Goal: Task Accomplishment & Management: Manage account settings

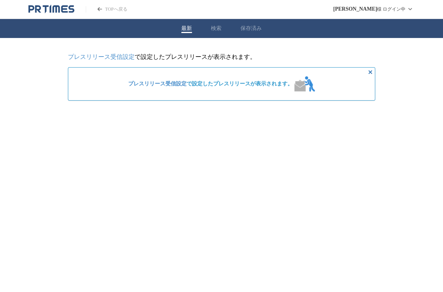
drag, startPoint x: 231, startPoint y: 82, endPoint x: 229, endPoint y: 93, distance: 11.1
click at [230, 91] on div "プレスリリース受信設定 で設定したプレスリリースが表示されます。" at bounding box center [221, 83] width 193 height 21
click at [236, 85] on span "プレスリリース受信設定 で設定したプレスリリースが表示されます。" at bounding box center [210, 83] width 165 height 7
click at [369, 74] on icon "非表示にする" at bounding box center [370, 72] width 9 height 9
click at [372, 72] on icon "非表示にする" at bounding box center [370, 72] width 9 height 9
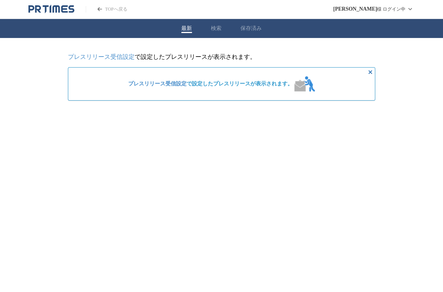
click at [216, 35] on div "最新 検索 保存済み" at bounding box center [221, 28] width 443 height 19
click at [216, 31] on button "検索" at bounding box center [216, 28] width 11 height 7
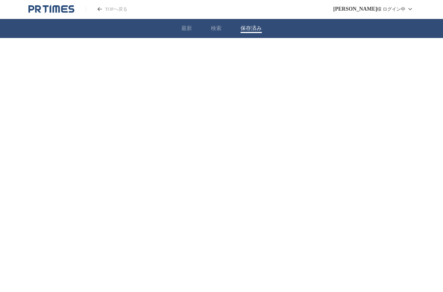
click at [249, 24] on div "最新 検索 保存済み" at bounding box center [221, 28] width 443 height 19
drag, startPoint x: 217, startPoint y: 29, endPoint x: 213, endPoint y: 28, distance: 5.0
click at [216, 28] on button "検索" at bounding box center [216, 28] width 11 height 7
drag, startPoint x: 195, startPoint y: 26, endPoint x: 189, endPoint y: 30, distance: 7.0
click at [195, 25] on div "最新 検索 保存済み" at bounding box center [221, 28] width 443 height 19
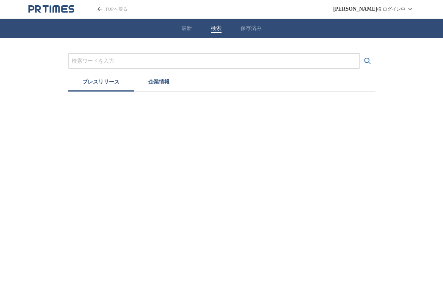
click at [189, 30] on button "最新" at bounding box center [186, 28] width 11 height 7
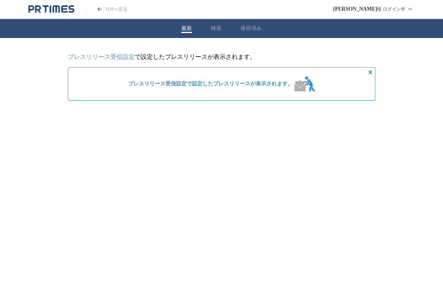
drag, startPoint x: 51, startPoint y: 153, endPoint x: 42, endPoint y: 129, distance: 25.7
click at [50, 113] on html "TOPへ戻る [PERSON_NAME] ログイン中 最新 検索 保存済み プレスリリース受信設定 で設定したプレスリリースが表示されます。 プレスリリース受…" at bounding box center [221, 56] width 443 height 113
click at [44, 112] on html "TOPへ戻る [PERSON_NAME] ログイン中 最新 検索 保存済み プレスリリース受信設定 で設定したプレスリリースが表示されます。 プレスリリース受…" at bounding box center [221, 56] width 443 height 113
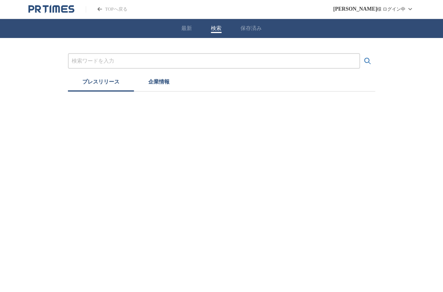
click at [219, 28] on button "検索" at bounding box center [216, 28] width 11 height 7
click at [189, 25] on button "最新" at bounding box center [186, 28] width 11 height 7
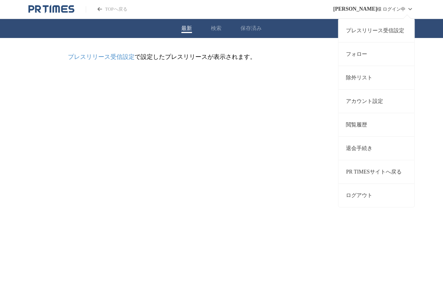
click at [388, 102] on link "アカウント設定" at bounding box center [377, 101] width 76 height 24
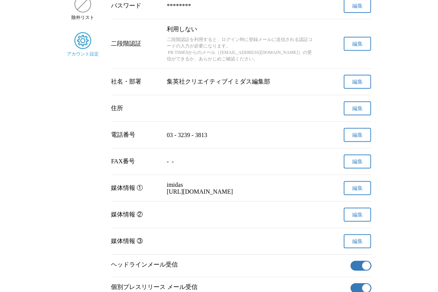
scroll to position [159, 0]
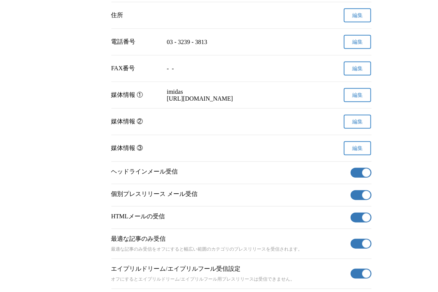
drag, startPoint x: 0, startPoint y: 0, endPoint x: 387, endPoint y: 103, distance: 400.2
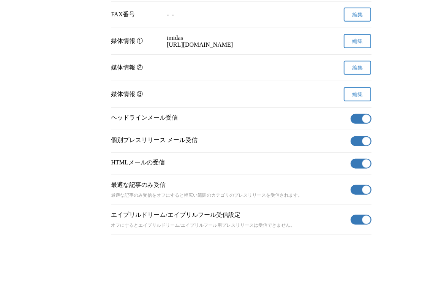
scroll to position [295, 0]
drag, startPoint x: 387, startPoint y: 103, endPoint x: 427, endPoint y: 210, distance: 114.3
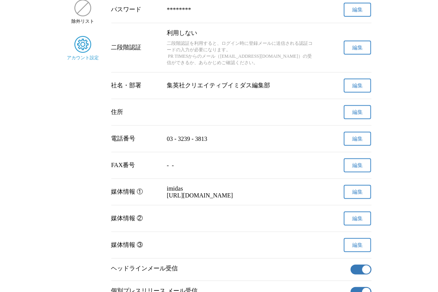
scroll to position [0, 0]
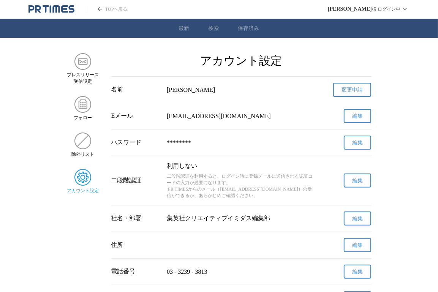
drag, startPoint x: 415, startPoint y: 219, endPoint x: 424, endPoint y: 152, distance: 67.8
drag, startPoint x: 419, startPoint y: 172, endPoint x: 417, endPoint y: 125, distance: 46.7
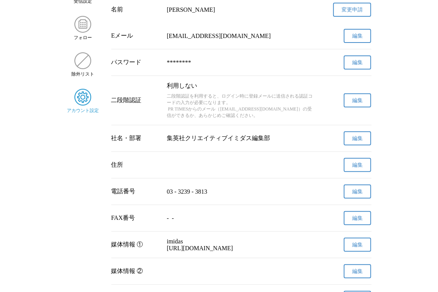
scroll to position [15, 0]
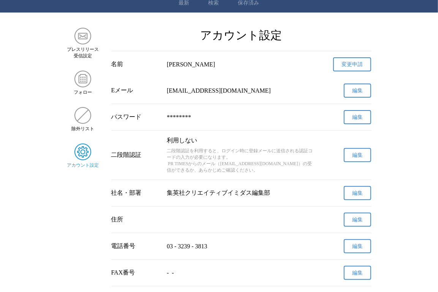
drag, startPoint x: 225, startPoint y: 150, endPoint x: 216, endPoint y: 122, distance: 29.2
